Goal: Complete application form

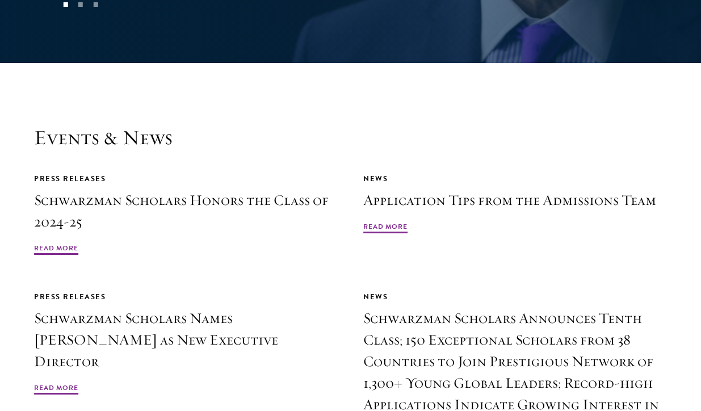
scroll to position [2510, 0]
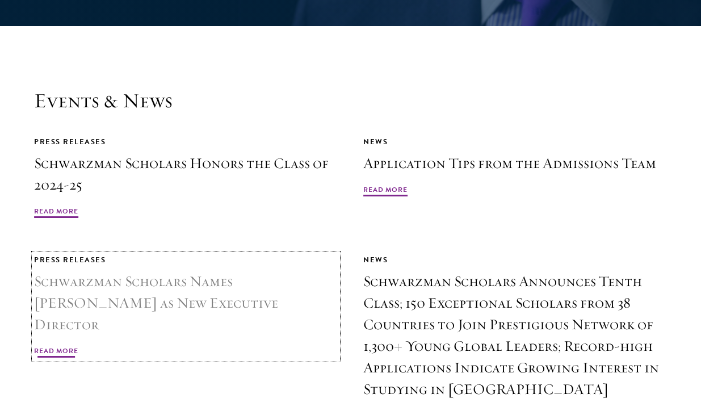
click at [325, 271] on h3 "Schwarzman Scholars Names Amy Celico as New Executive Director" at bounding box center [186, 303] width 304 height 65
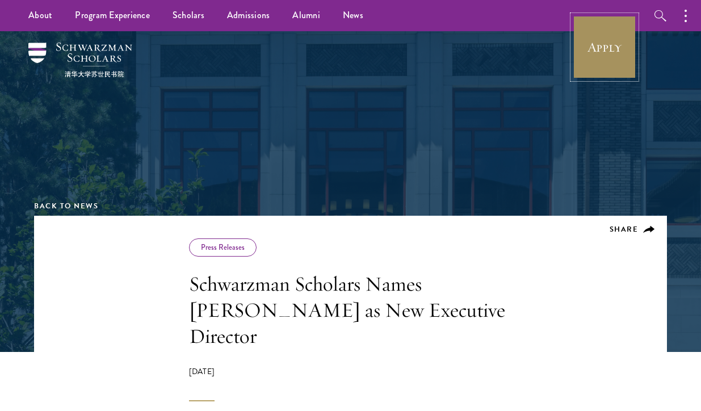
click at [589, 50] on link "Apply" at bounding box center [605, 47] width 64 height 64
